Goal: Information Seeking & Learning: Understand process/instructions

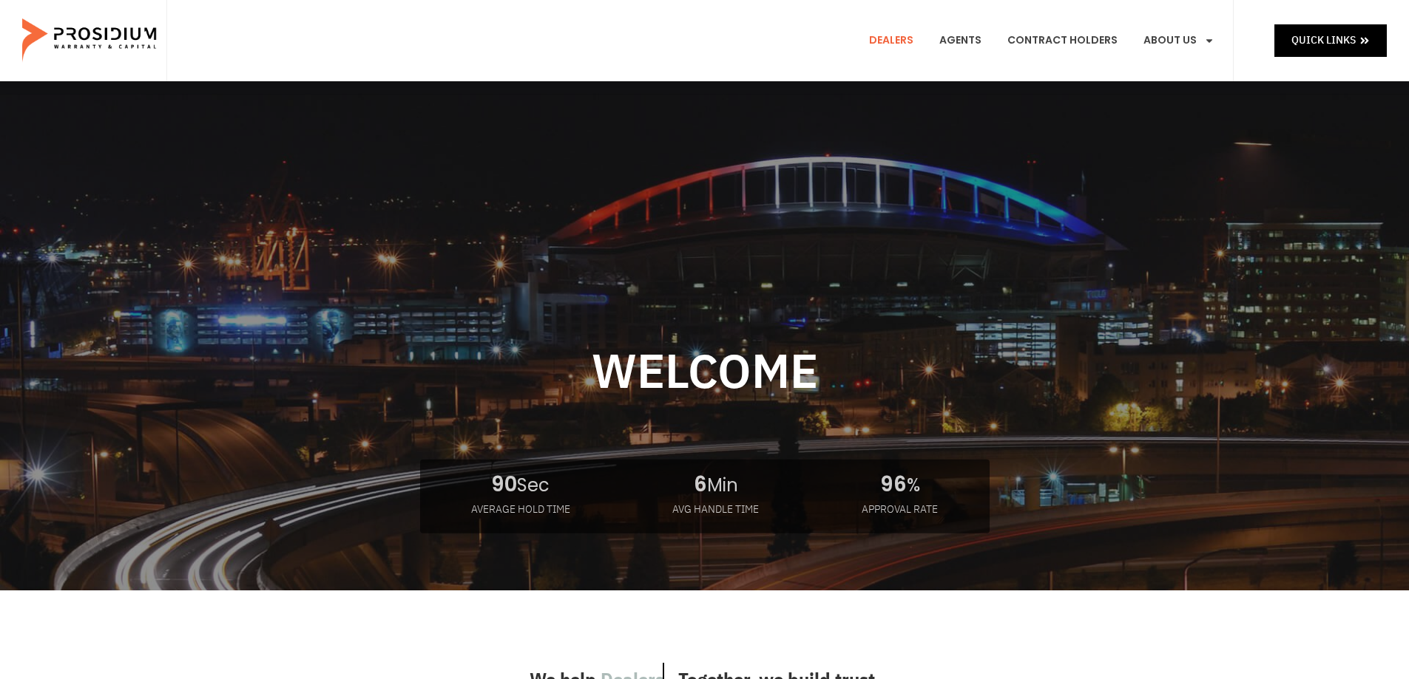
click at [903, 35] on link "Dealers" at bounding box center [891, 40] width 67 height 55
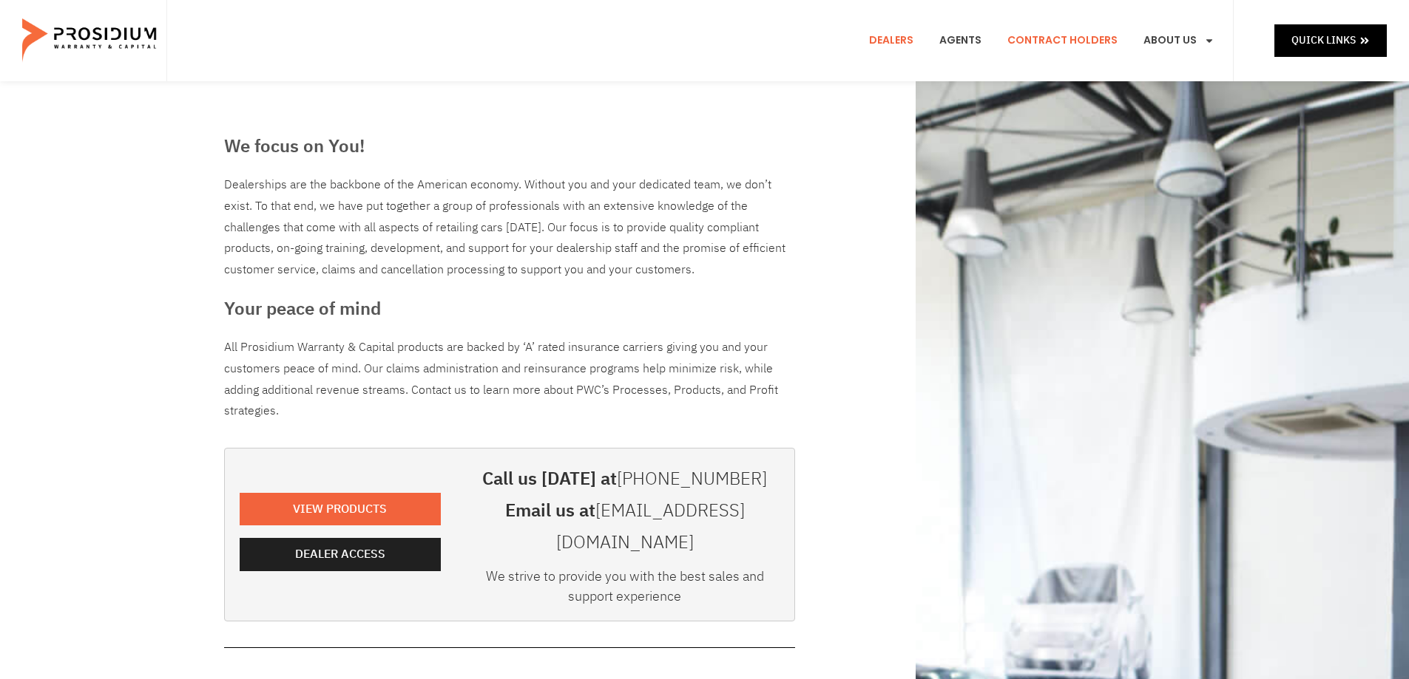
click at [1059, 30] on link "Contract Holders" at bounding box center [1062, 40] width 132 height 55
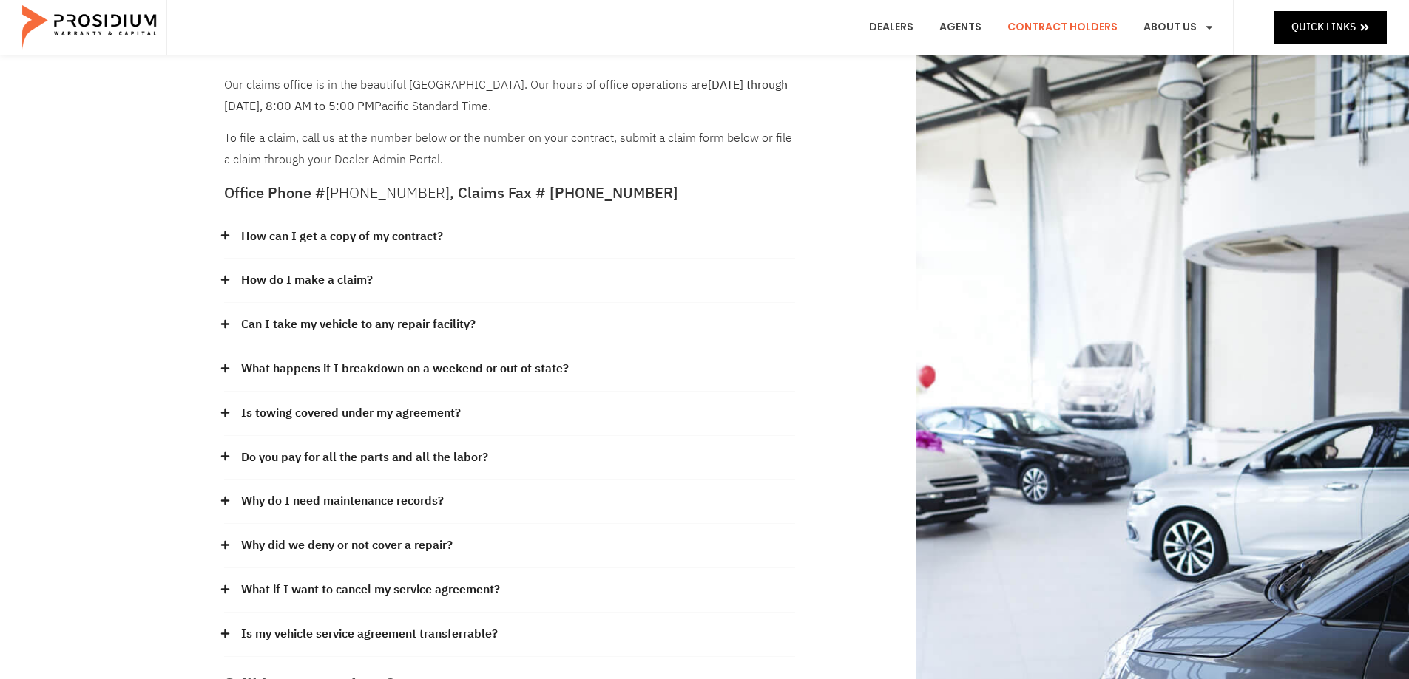
scroll to position [148, 0]
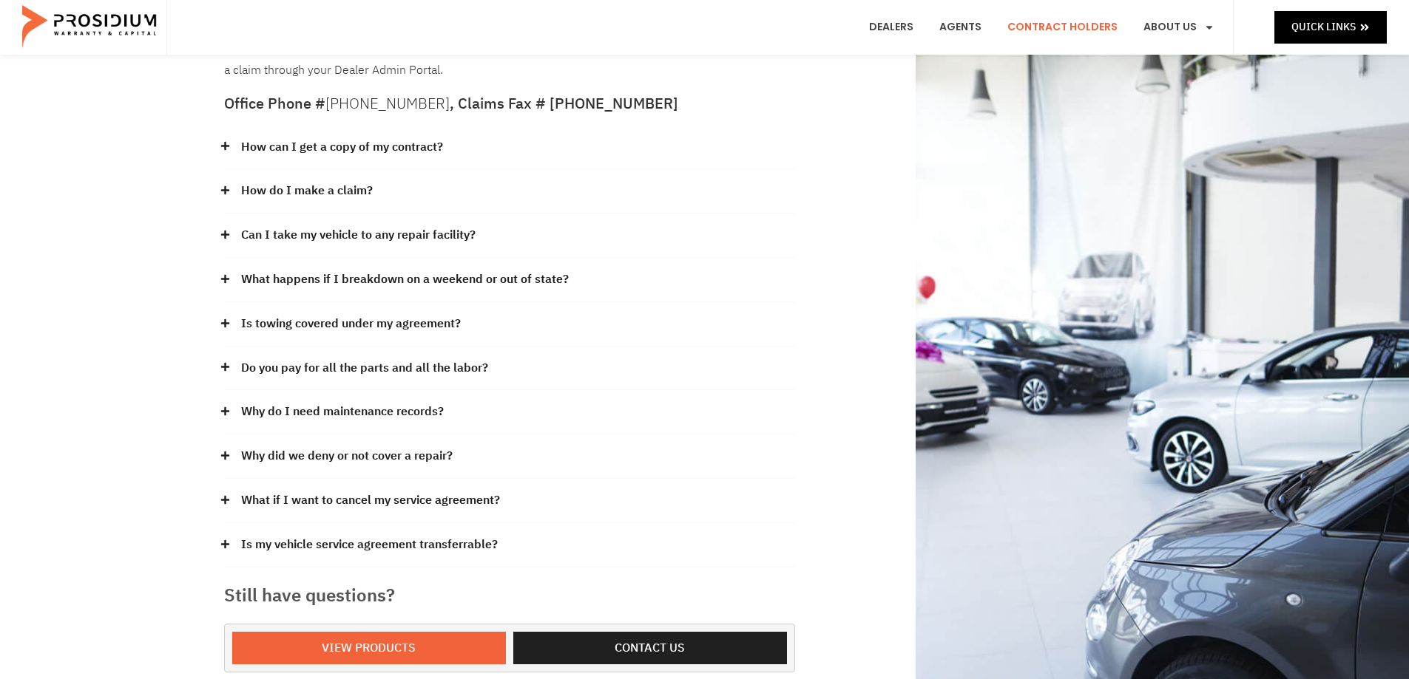
click at [257, 139] on link "How can I get a copy of my contract?" at bounding box center [342, 147] width 202 height 21
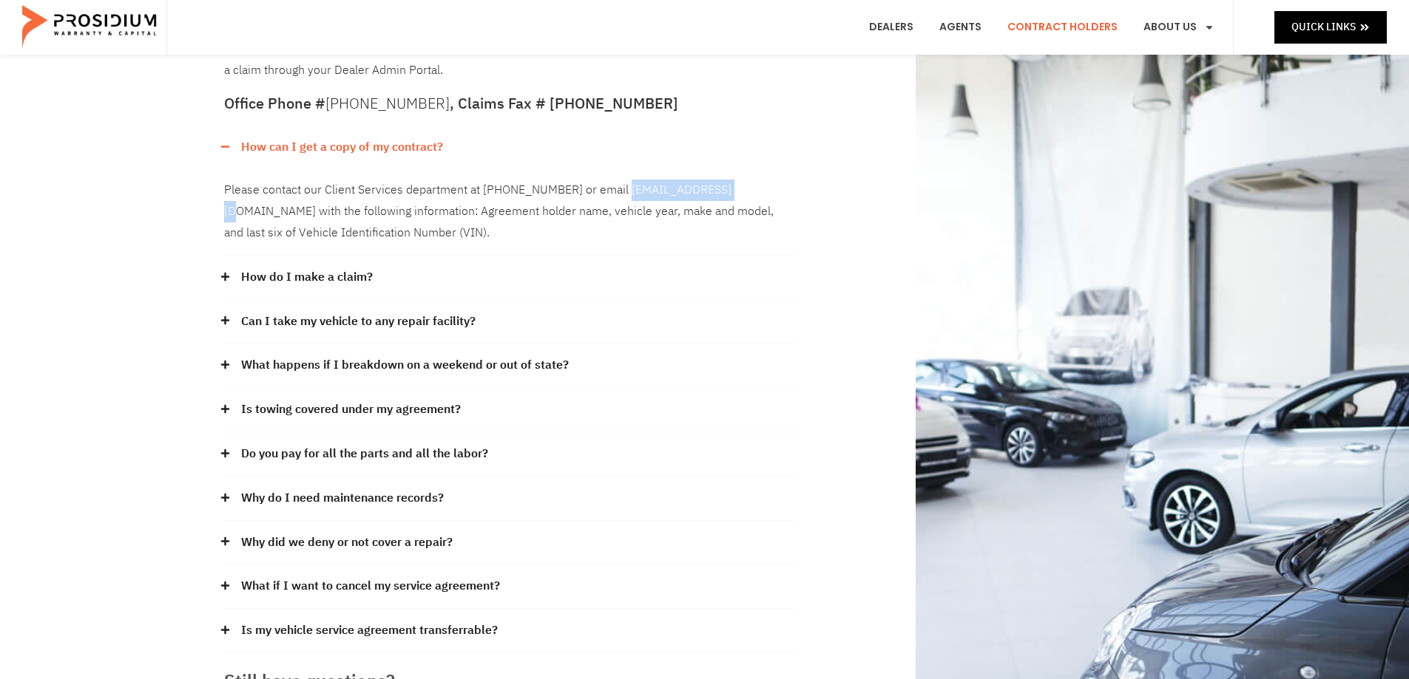
drag, startPoint x: 617, startPoint y: 191, endPoint x: 728, endPoint y: 194, distance: 111.7
click at [728, 194] on div "Please contact our Client Services department at [PHONE_NUMBER] or email [EMAIL…" at bounding box center [509, 212] width 571 height 87
copy div "[EMAIL_ADDRESS][DOMAIN_NAME]"
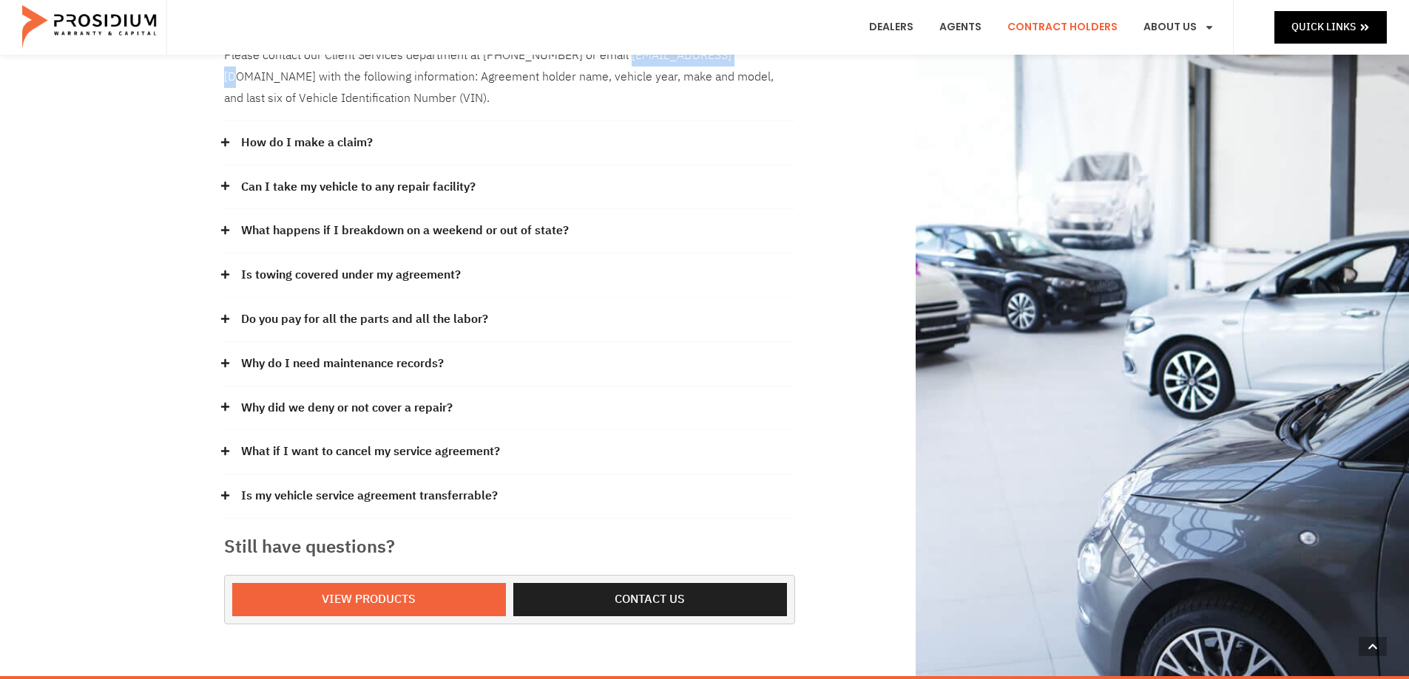
scroll to position [296, 0]
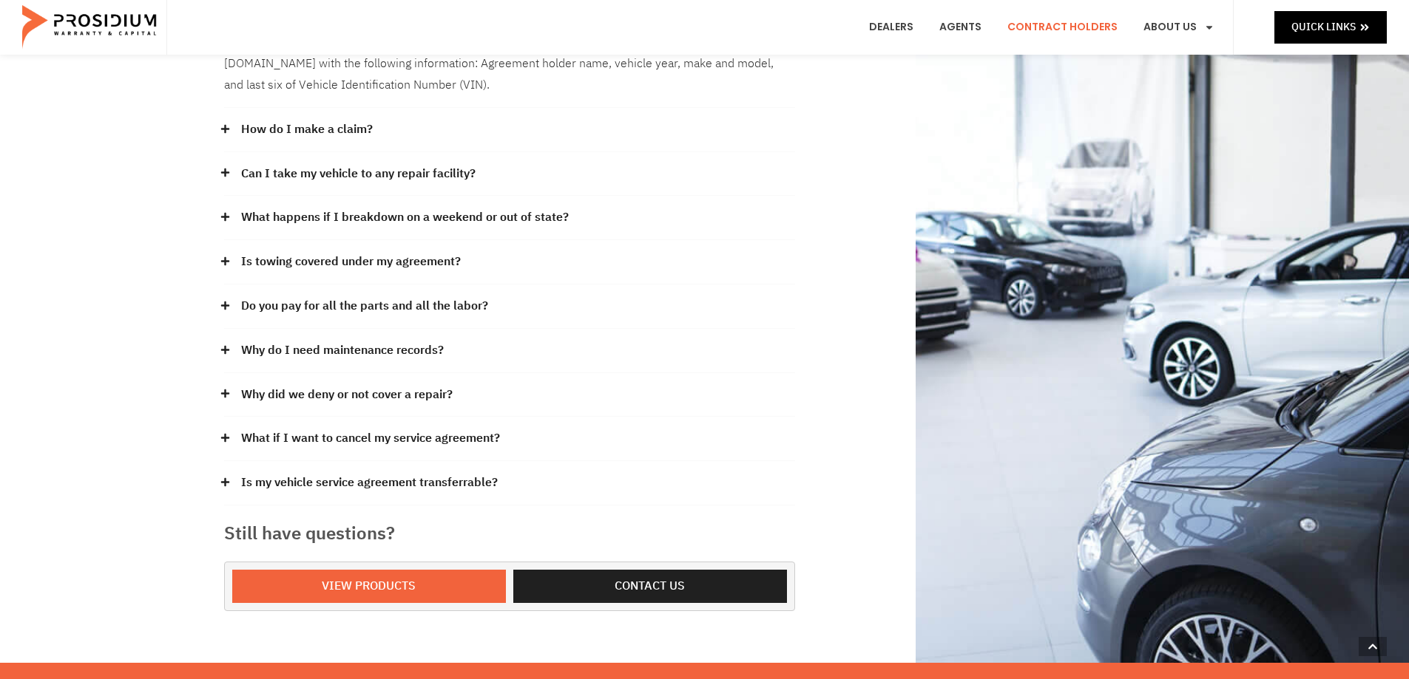
click at [315, 435] on link "What if I want to cancel my service agreement?" at bounding box center [370, 438] width 259 height 21
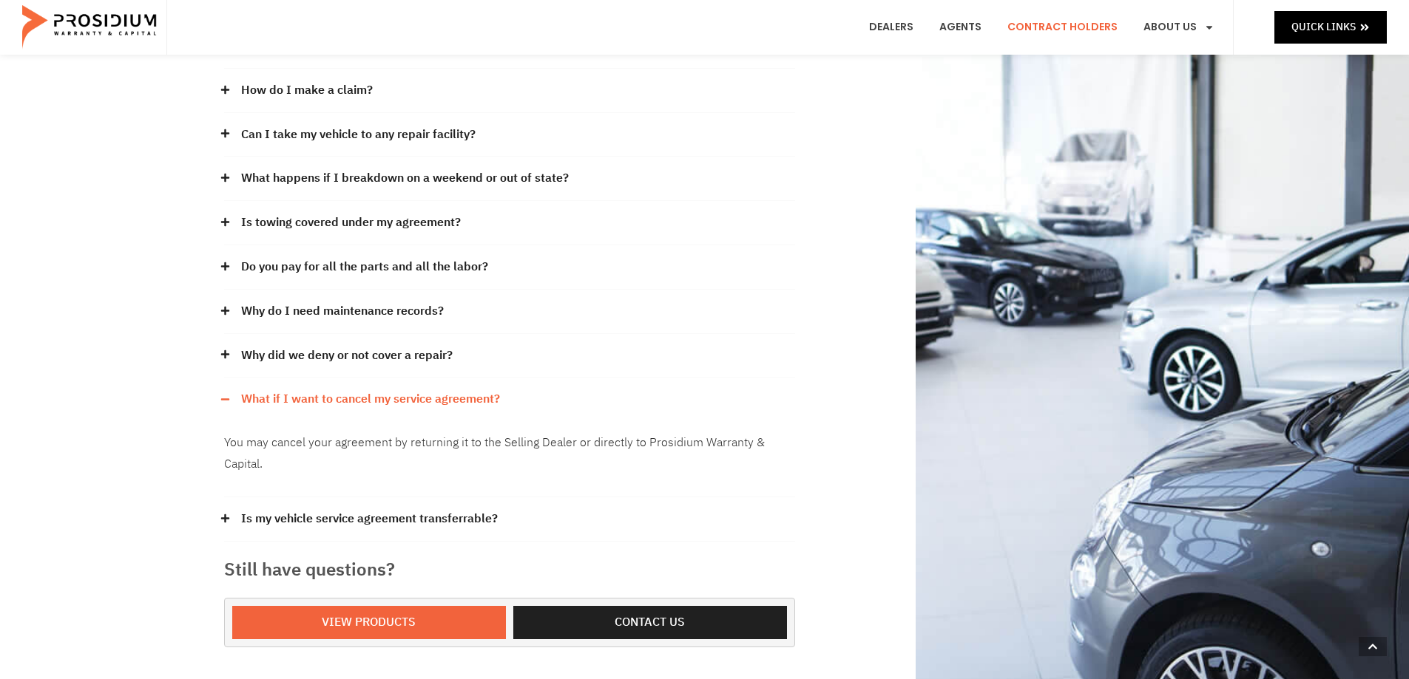
scroll to position [370, 0]
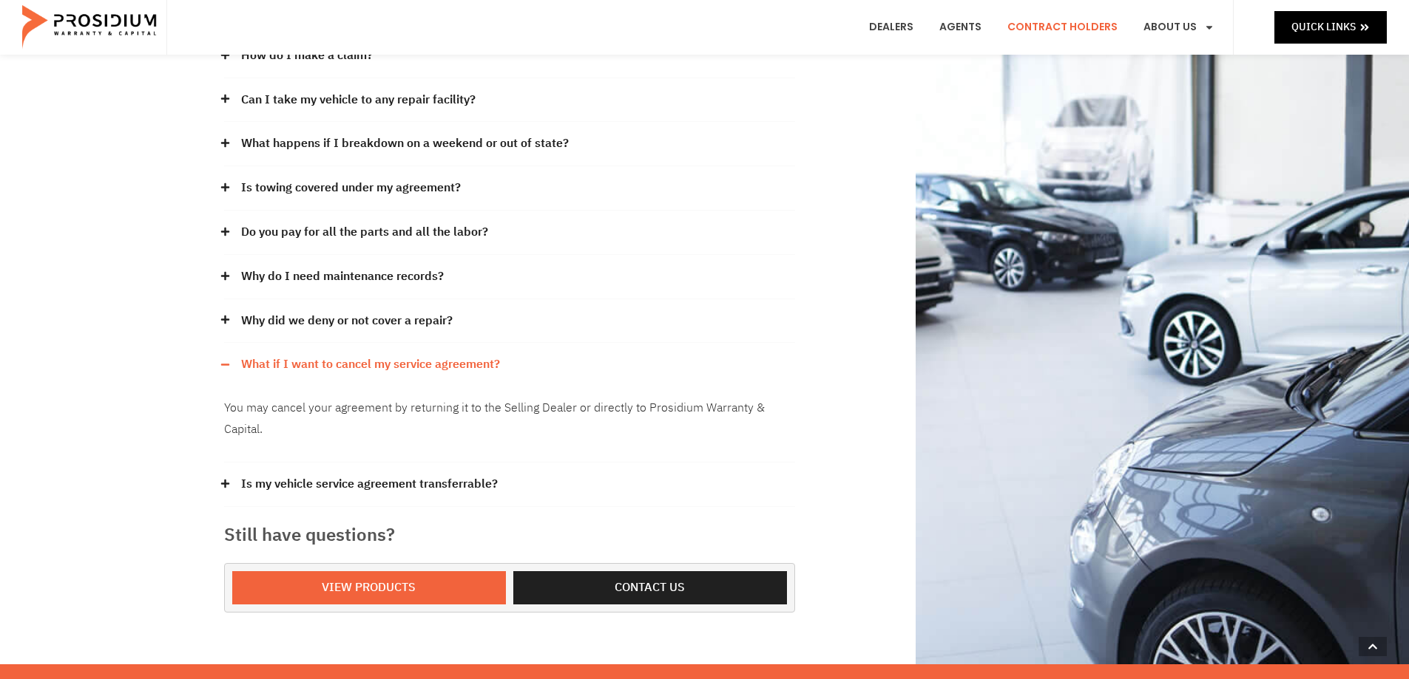
click at [301, 478] on link "Is my vehicle service agreement transferrable?" at bounding box center [369, 484] width 257 height 21
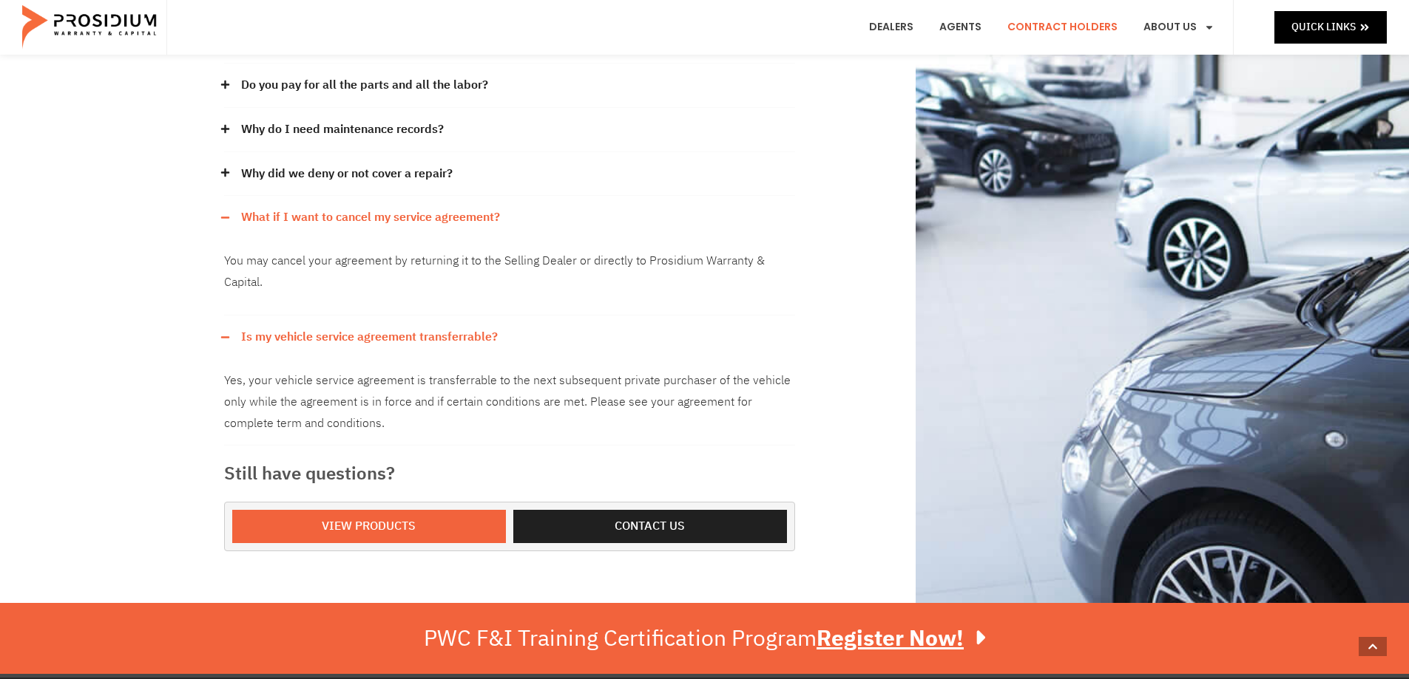
scroll to position [518, 0]
